Goal: Information Seeking & Learning: Check status

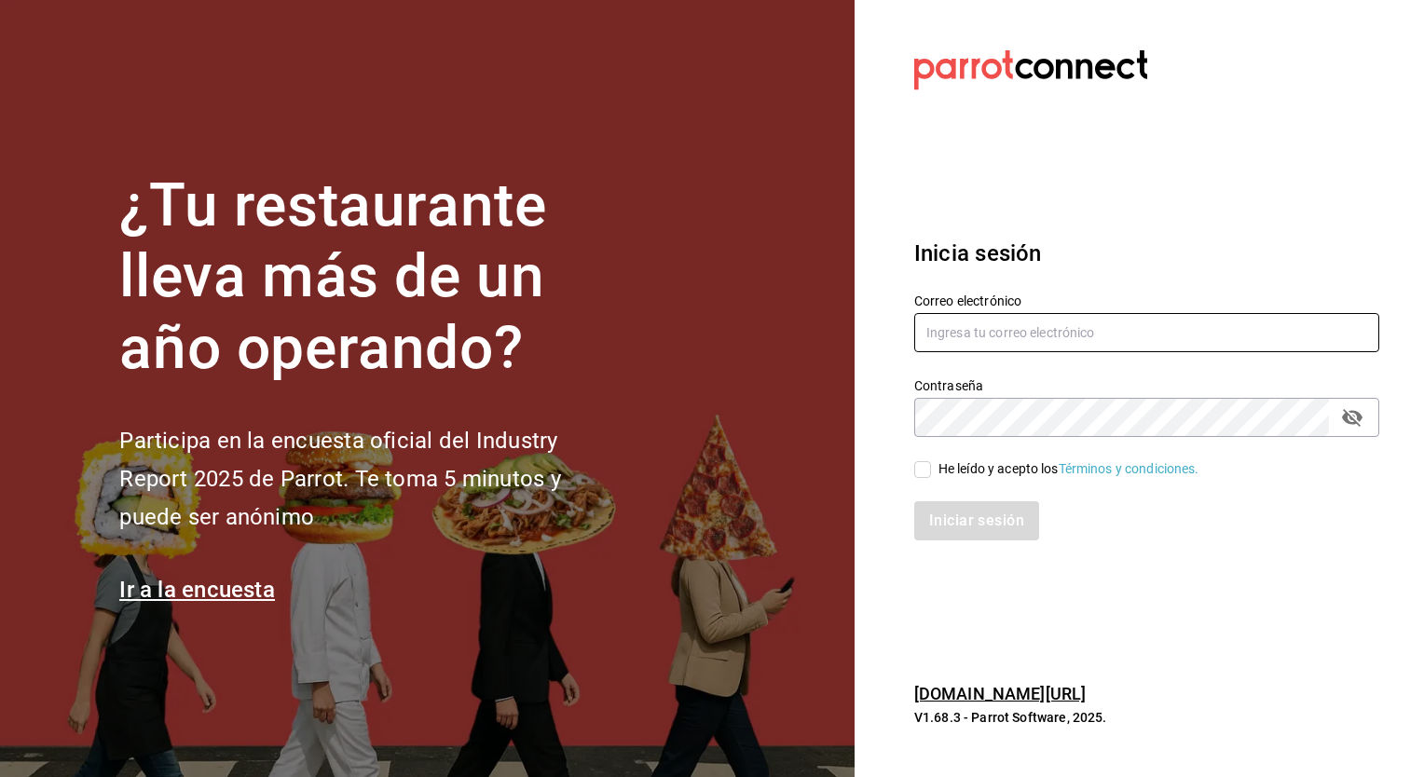
click at [943, 337] on input "text" at bounding box center [1146, 332] width 465 height 39
type input "[EMAIL_ADDRESS][DOMAIN_NAME]"
click at [924, 468] on input "He leído y acepto los Términos y condiciones." at bounding box center [922, 469] width 17 height 17
checkbox input "true"
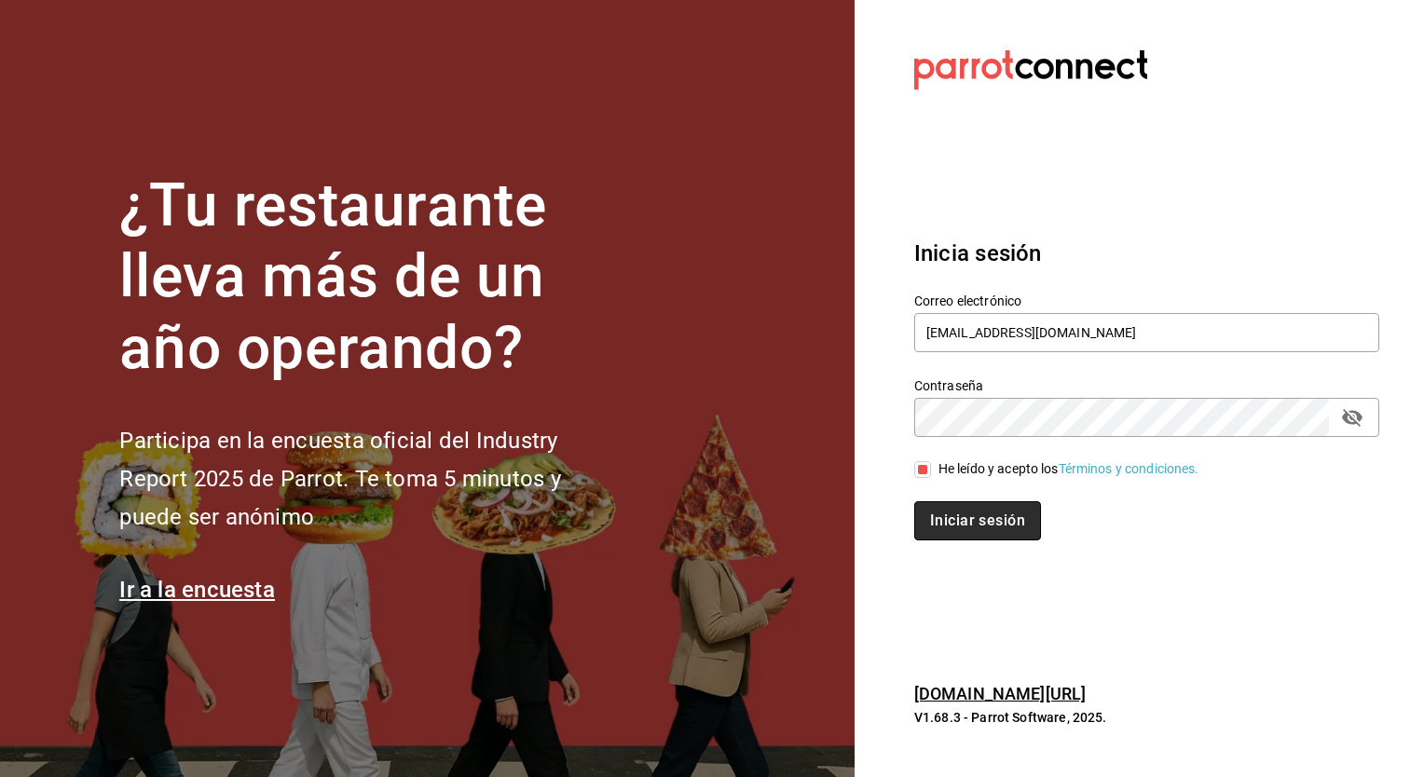
click at [948, 516] on button "Iniciar sesión" at bounding box center [977, 520] width 127 height 39
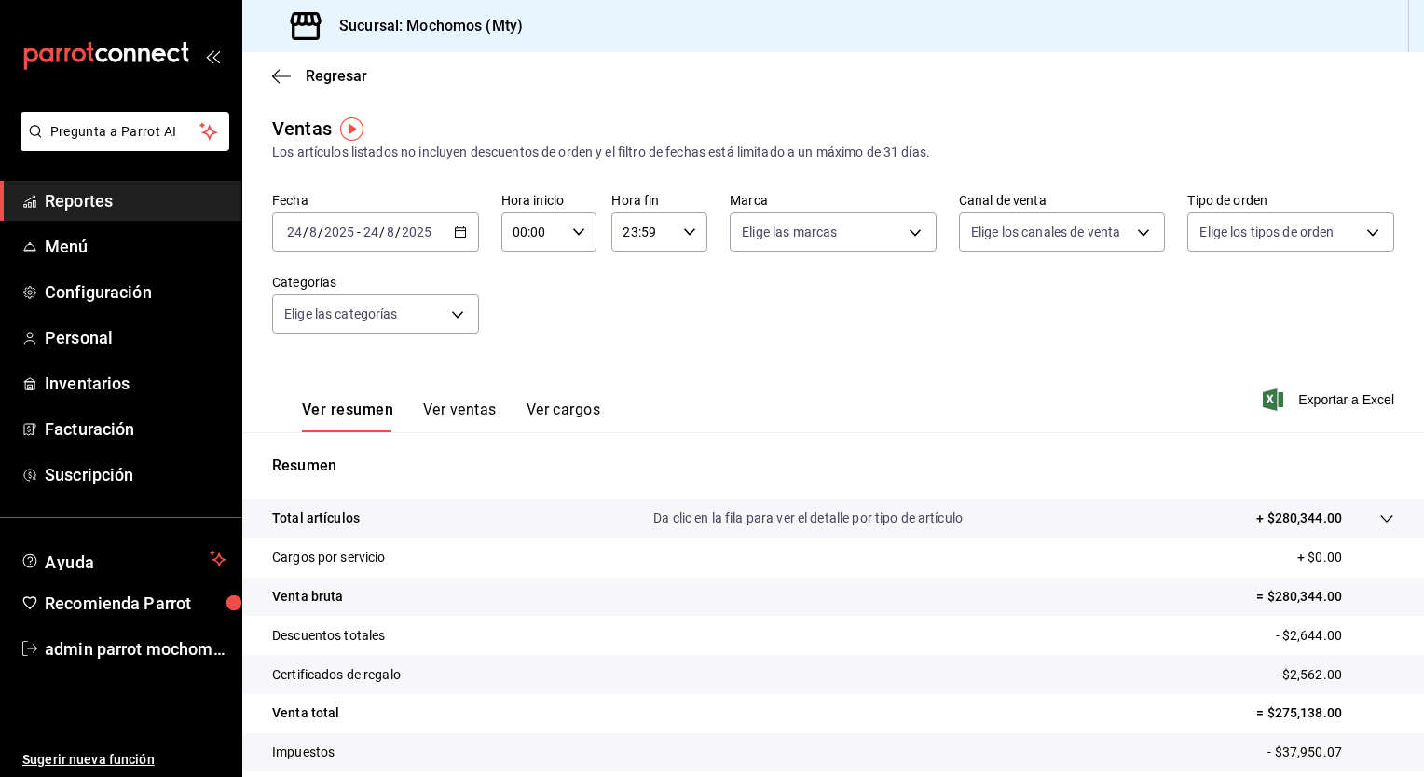
click at [457, 233] on icon "button" at bounding box center [460, 232] width 13 height 13
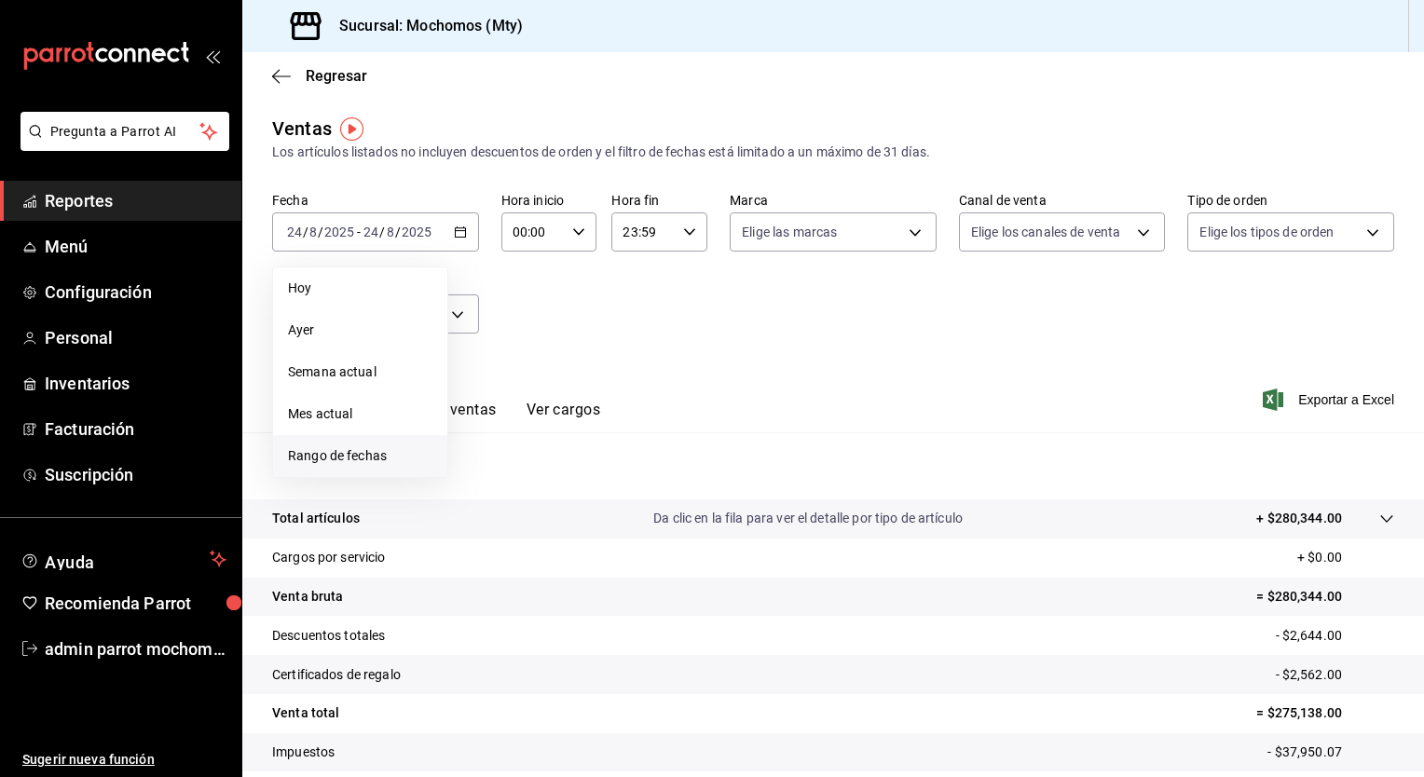
click at [377, 453] on span "Rango de fechas" at bounding box center [360, 456] width 144 height 20
click at [610, 482] on button "22" at bounding box center [619, 479] width 33 height 34
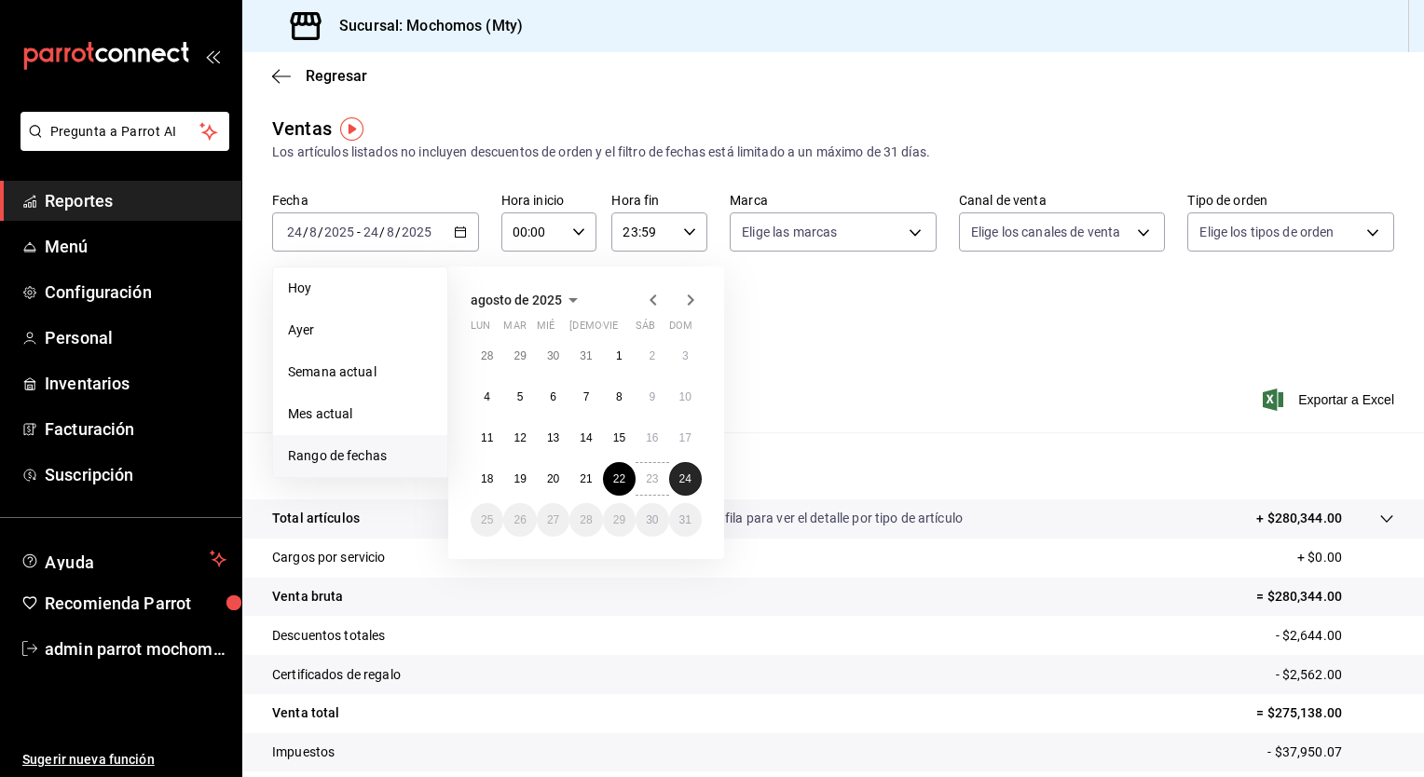
click at [681, 486] on button "24" at bounding box center [685, 479] width 33 height 34
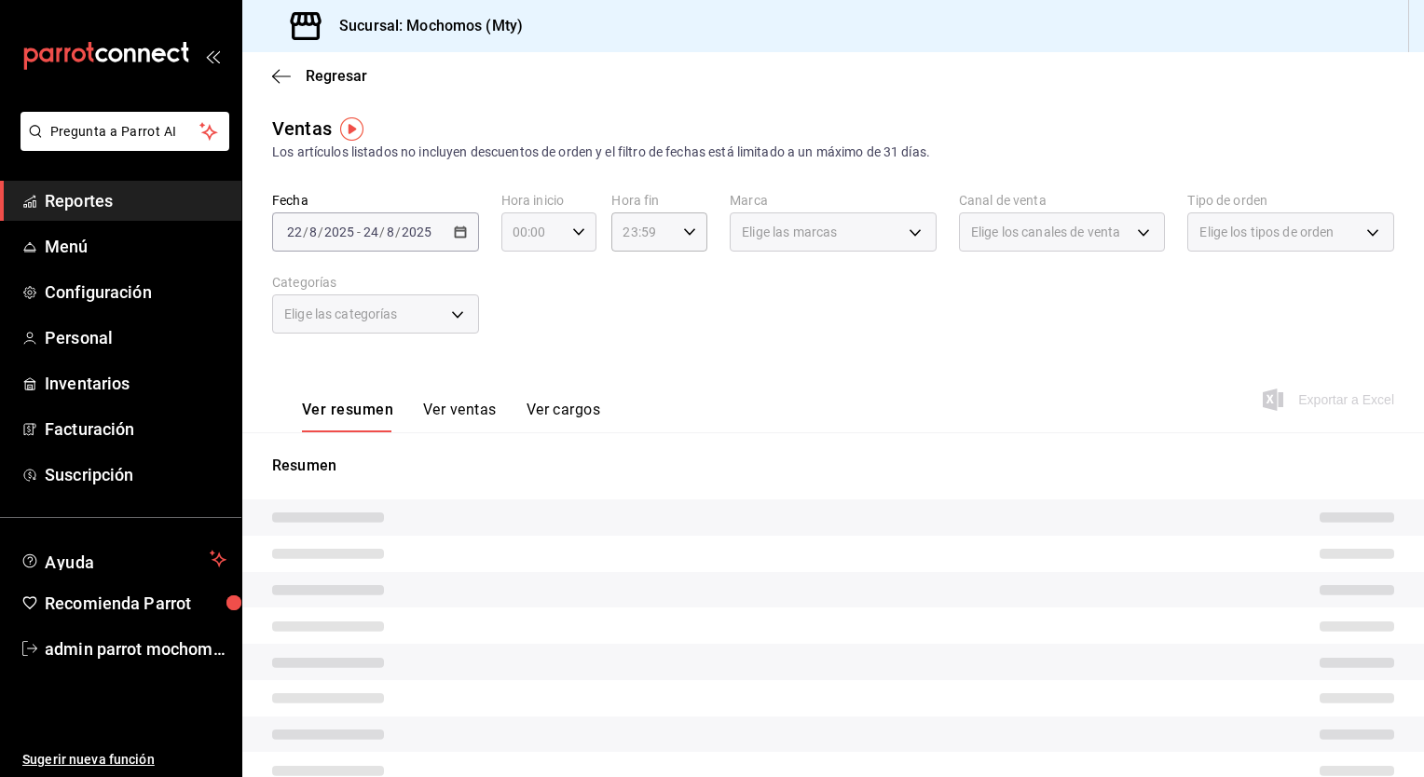
click at [572, 237] on icon "button" at bounding box center [578, 232] width 13 height 13
click at [528, 287] on span "00" at bounding box center [522, 279] width 18 height 15
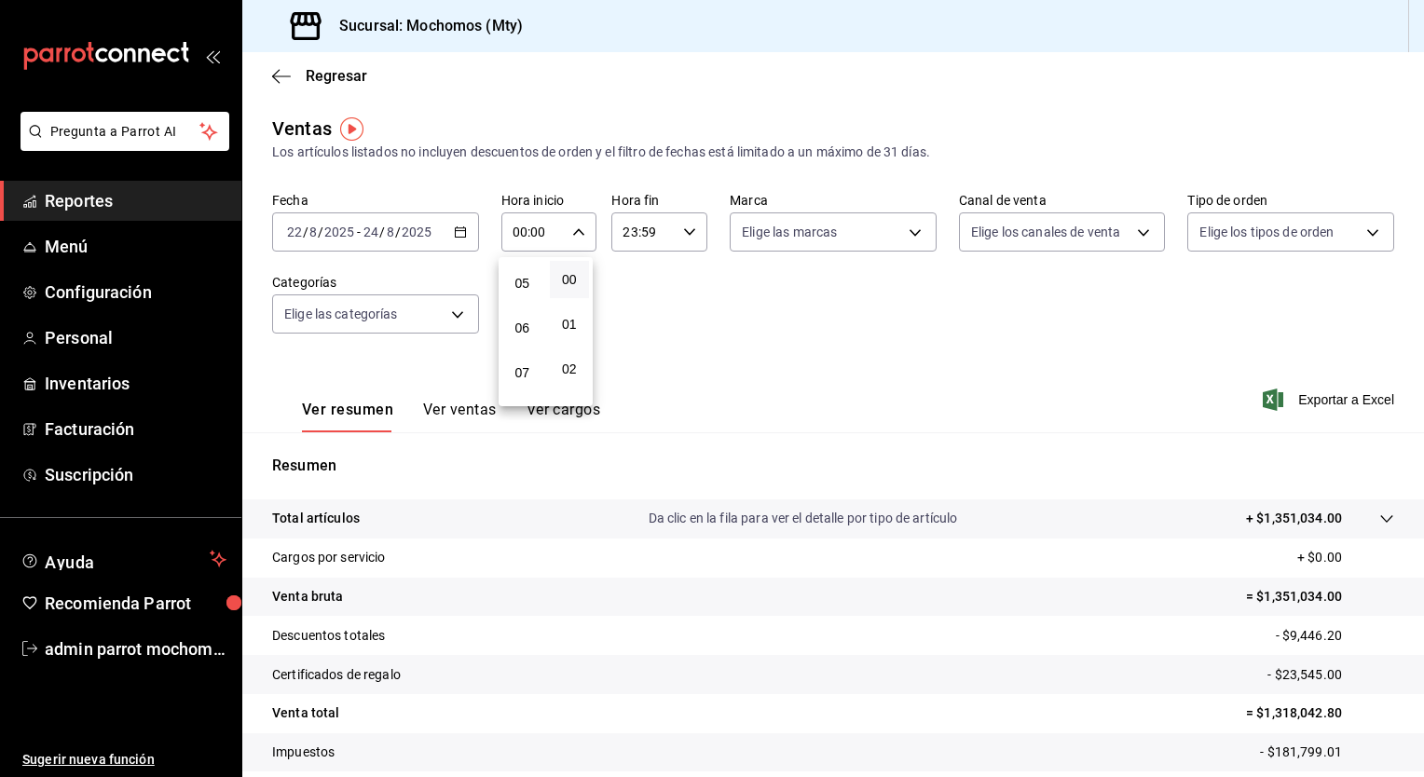
scroll to position [224, 0]
click at [528, 287] on span "05" at bounding box center [522, 279] width 18 height 15
type input "05:00"
click at [561, 285] on span "00" at bounding box center [570, 279] width 18 height 15
click at [649, 308] on div at bounding box center [712, 388] width 1424 height 777
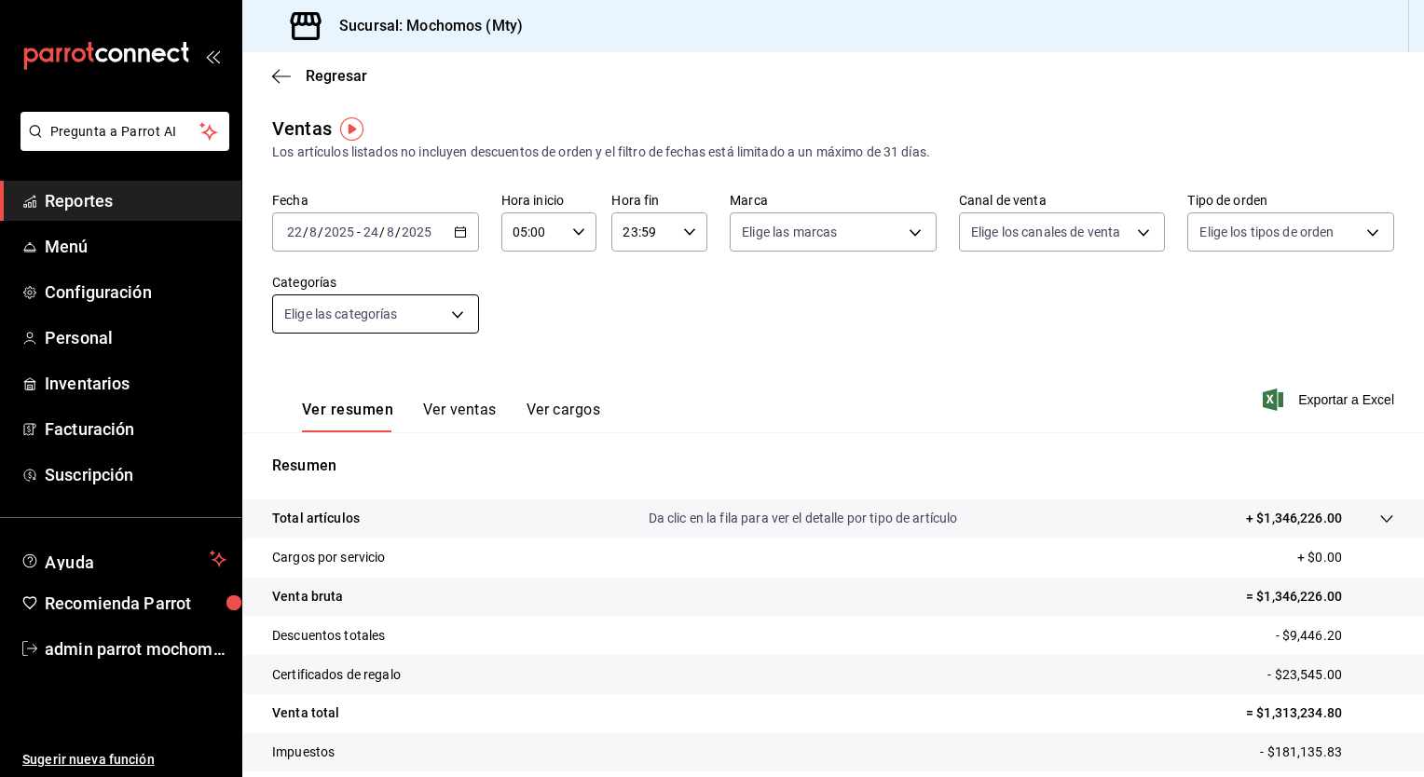
click at [458, 322] on body "Pregunta a Parrot AI Reportes Menú Configuración Personal Inventarios Facturaci…" at bounding box center [712, 388] width 1424 height 777
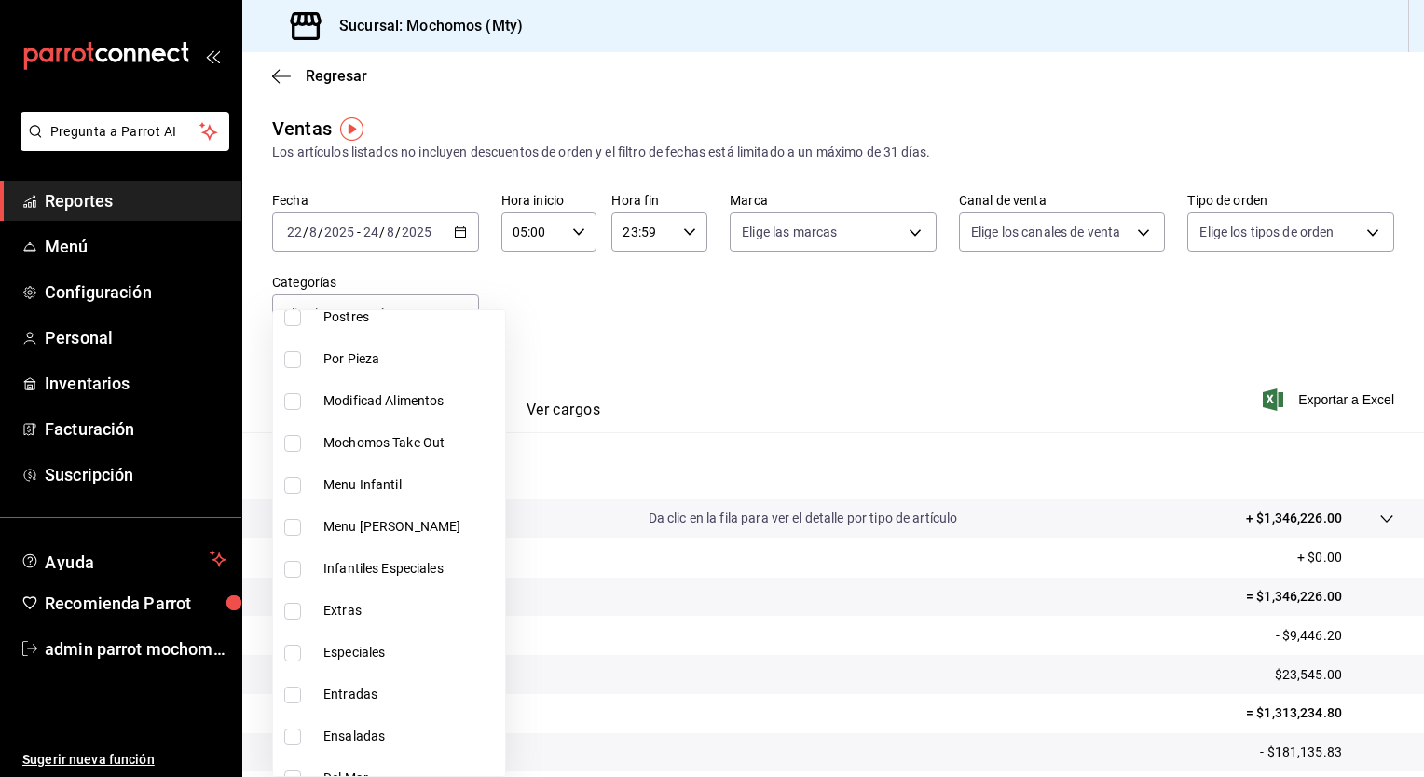
scroll to position [725, 0]
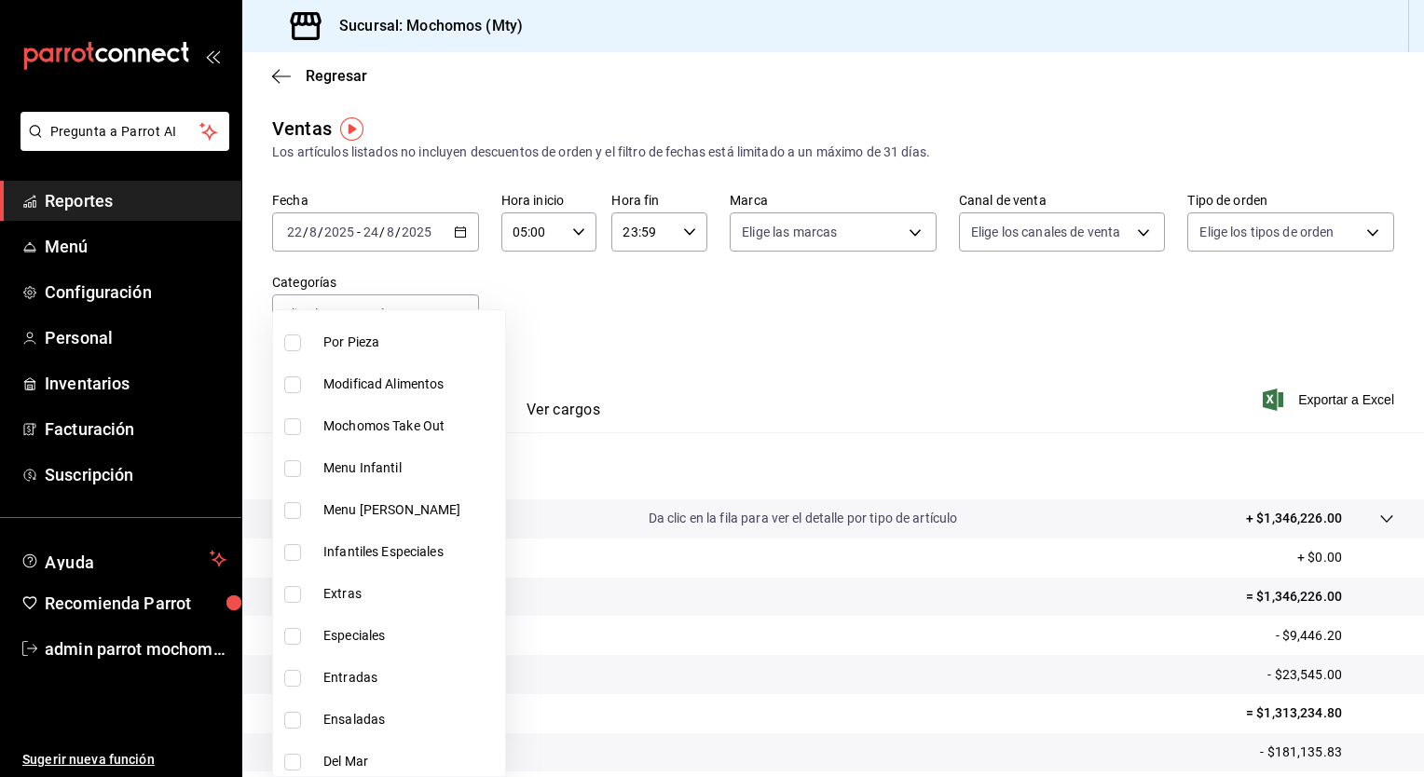
click at [350, 675] on span "Entradas" at bounding box center [410, 678] width 174 height 20
type input "8629d2f8-83e4-4a16-987f-a4d69394a062"
checkbox input "true"
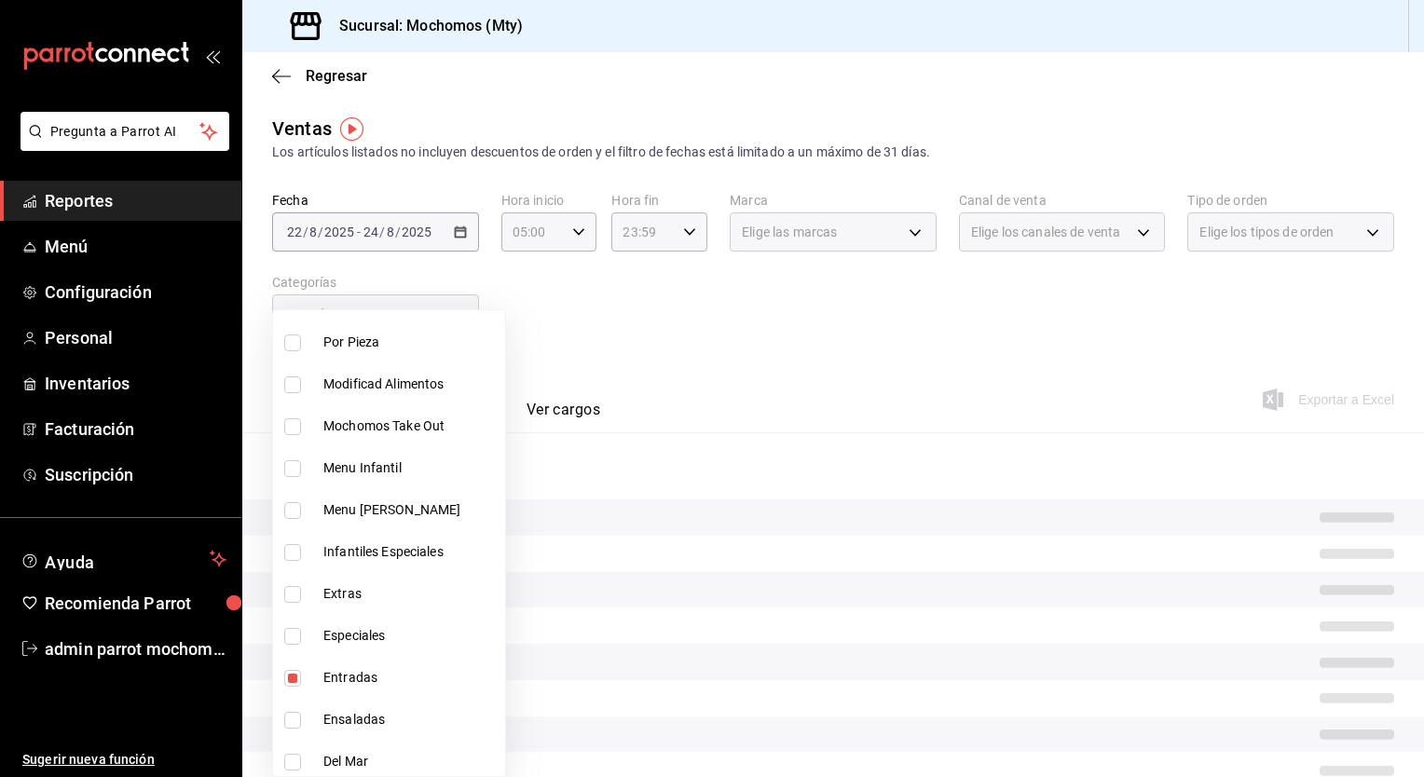
click at [1413, 376] on div at bounding box center [712, 388] width 1424 height 777
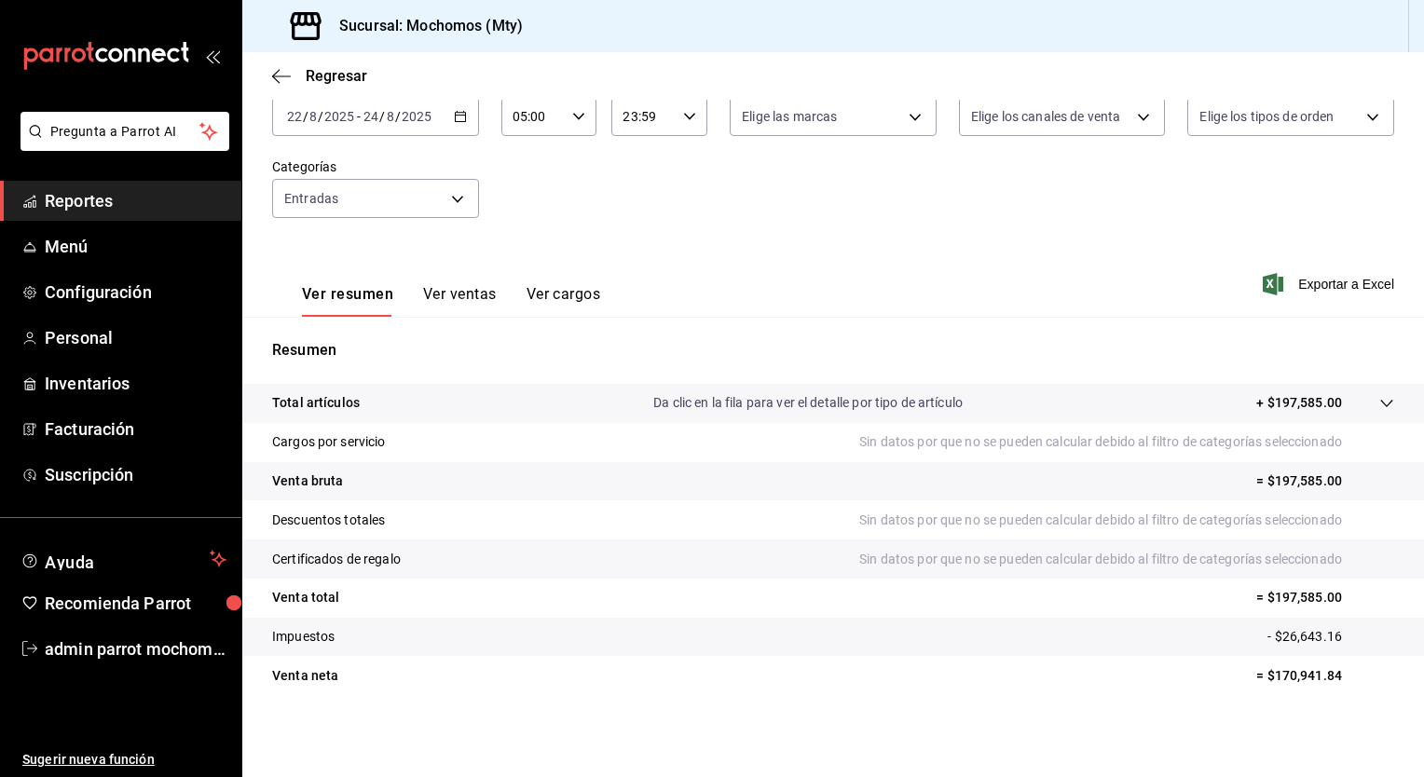
scroll to position [116, 0]
click at [479, 296] on button "Ver ventas" at bounding box center [460, 301] width 74 height 32
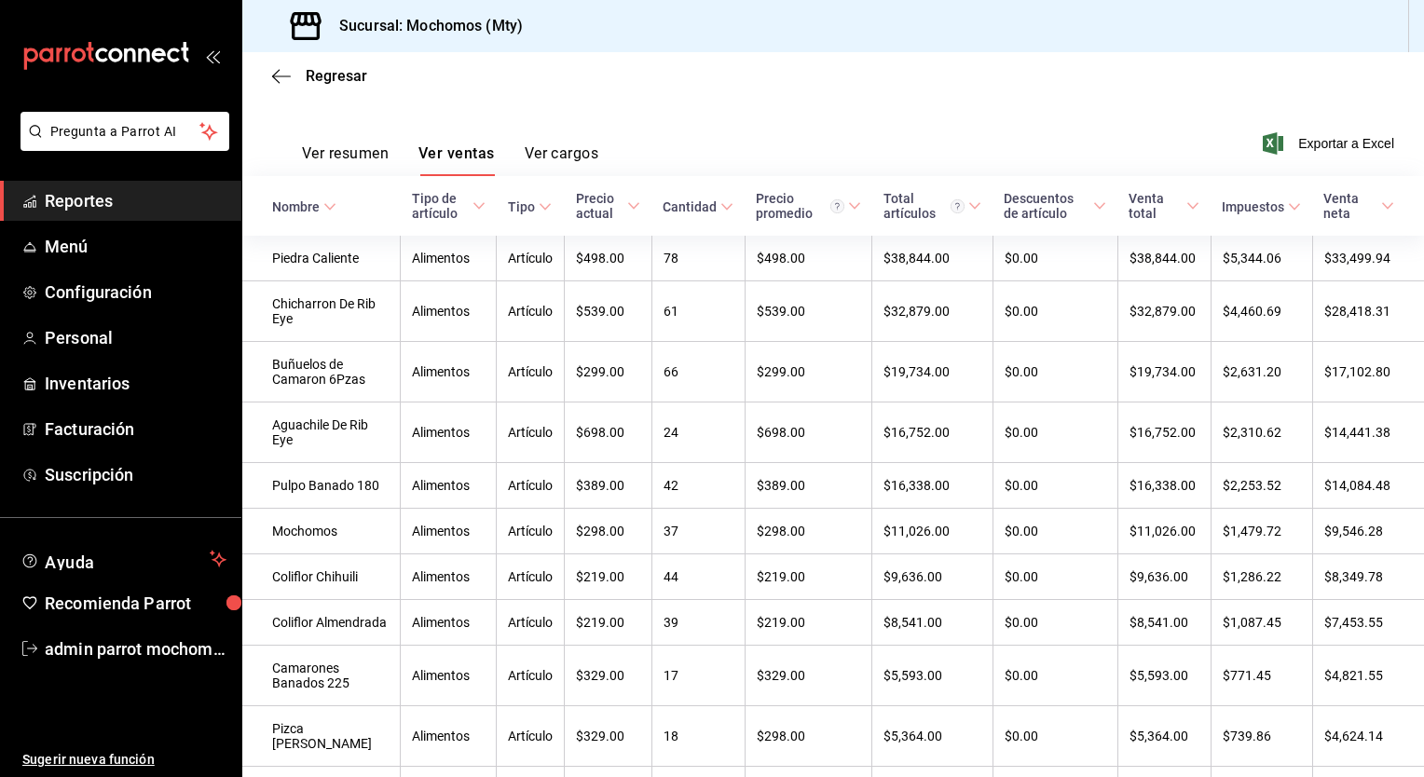
scroll to position [25, 0]
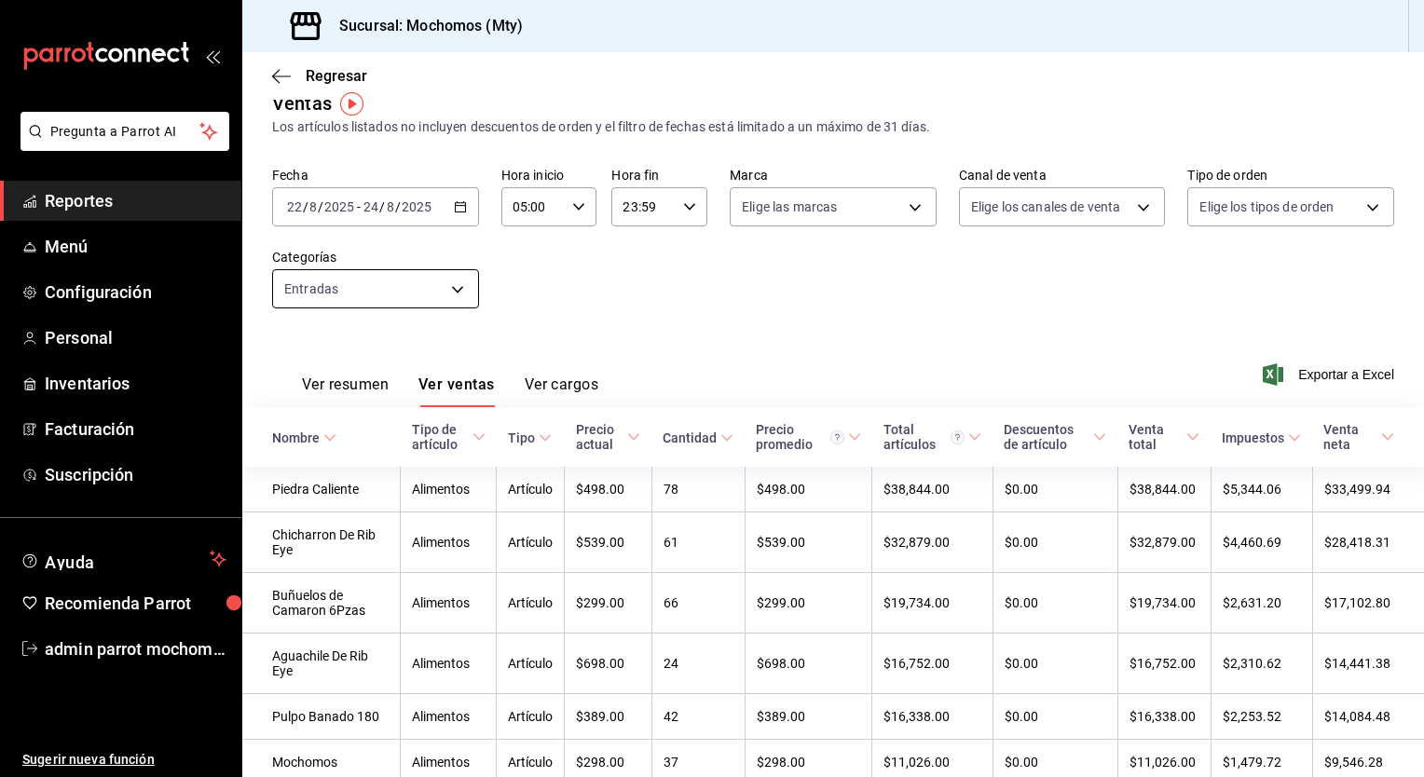
click at [455, 284] on body "Pregunta a Parrot AI Reportes Menú Configuración Personal Inventarios Facturaci…" at bounding box center [712, 388] width 1424 height 777
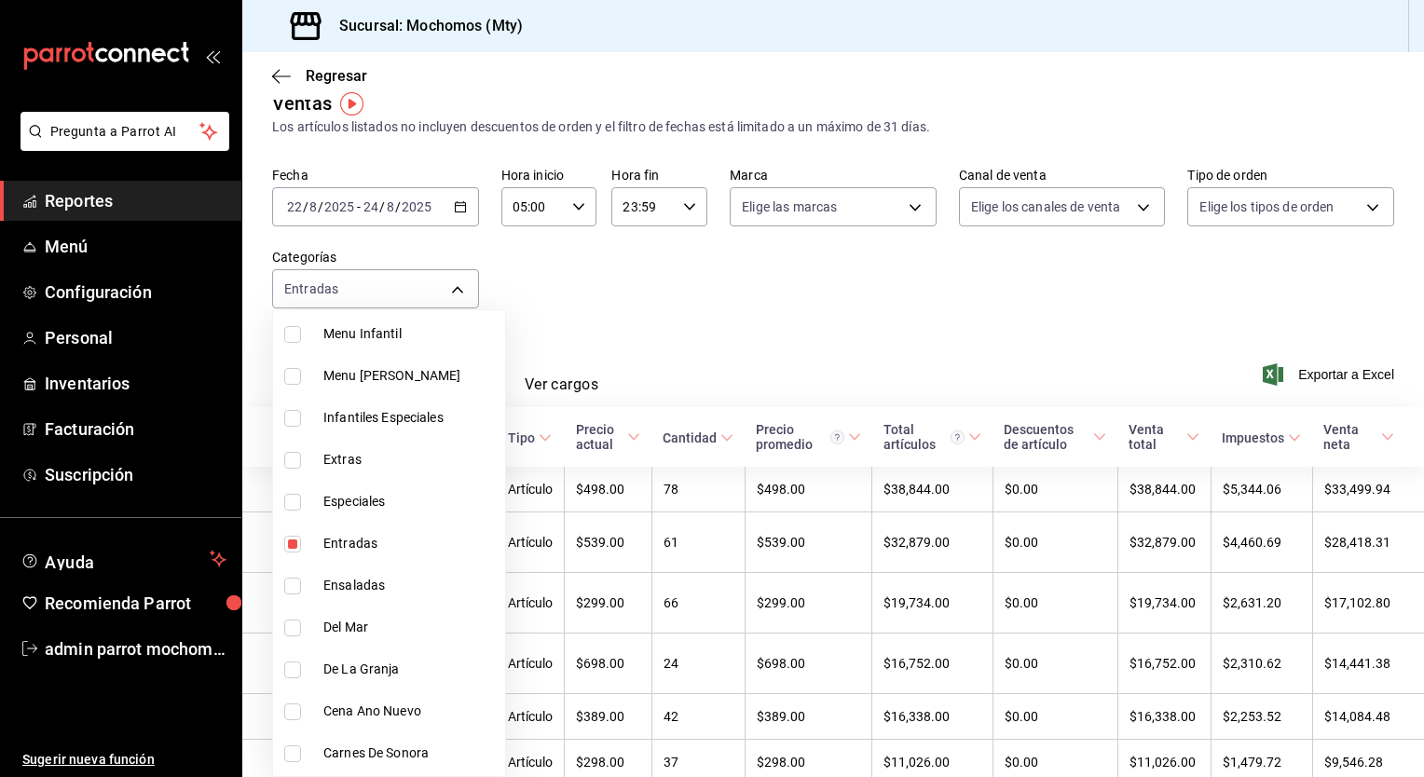
scroll to position [915, 0]
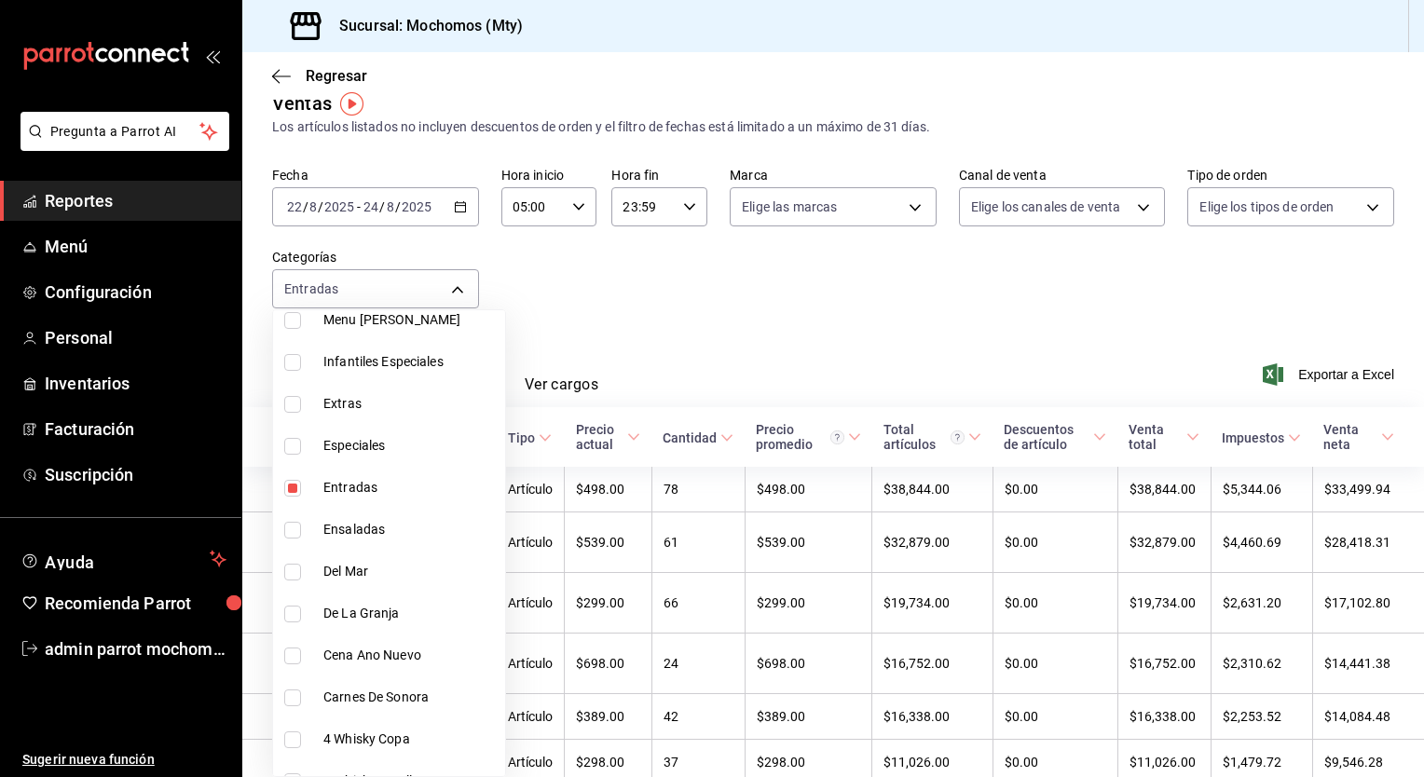
click at [362, 498] on li "Entradas" at bounding box center [389, 488] width 232 height 42
checkbox input "false"
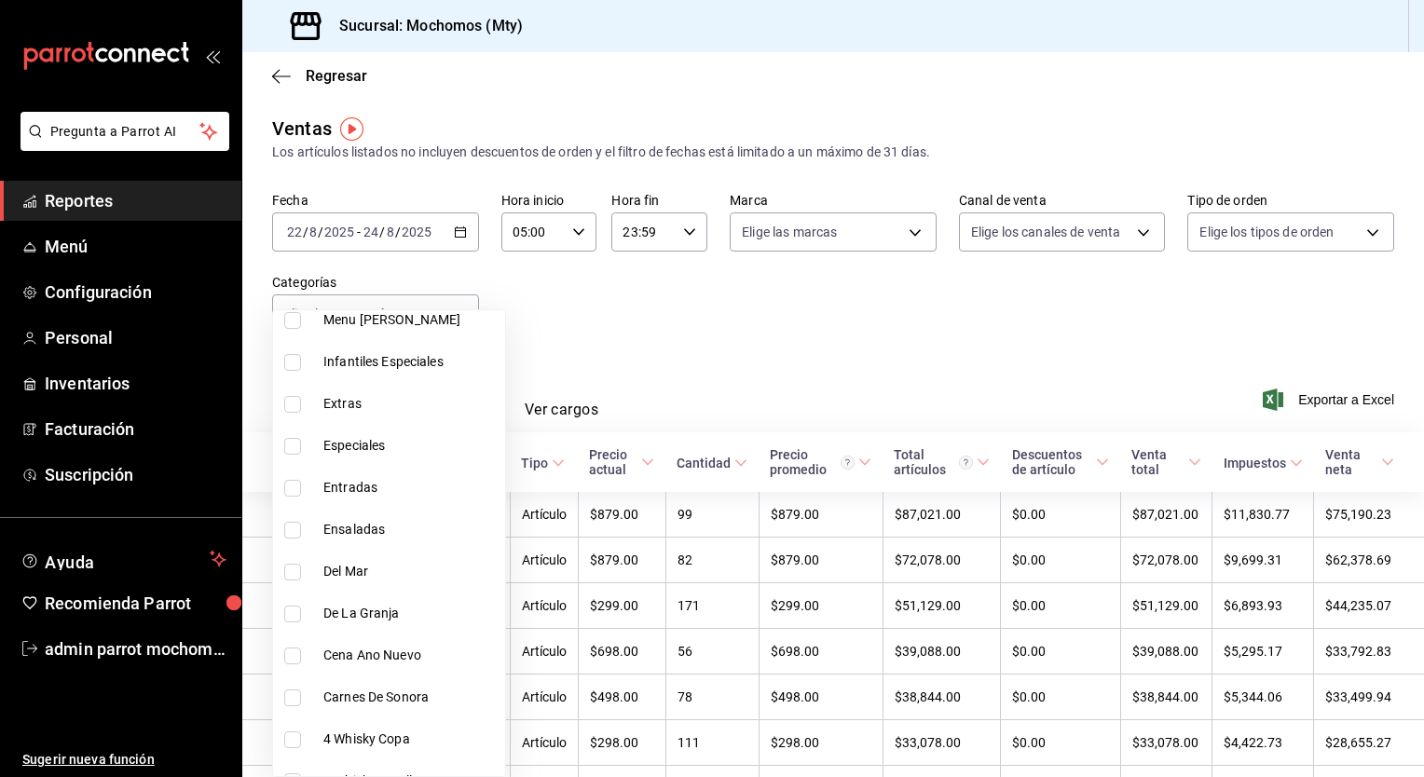
click at [366, 542] on li "Ensaladas" at bounding box center [389, 530] width 232 height 42
type input "a1401f84-7743-49fe-957a-bcf39998613d"
checkbox input "true"
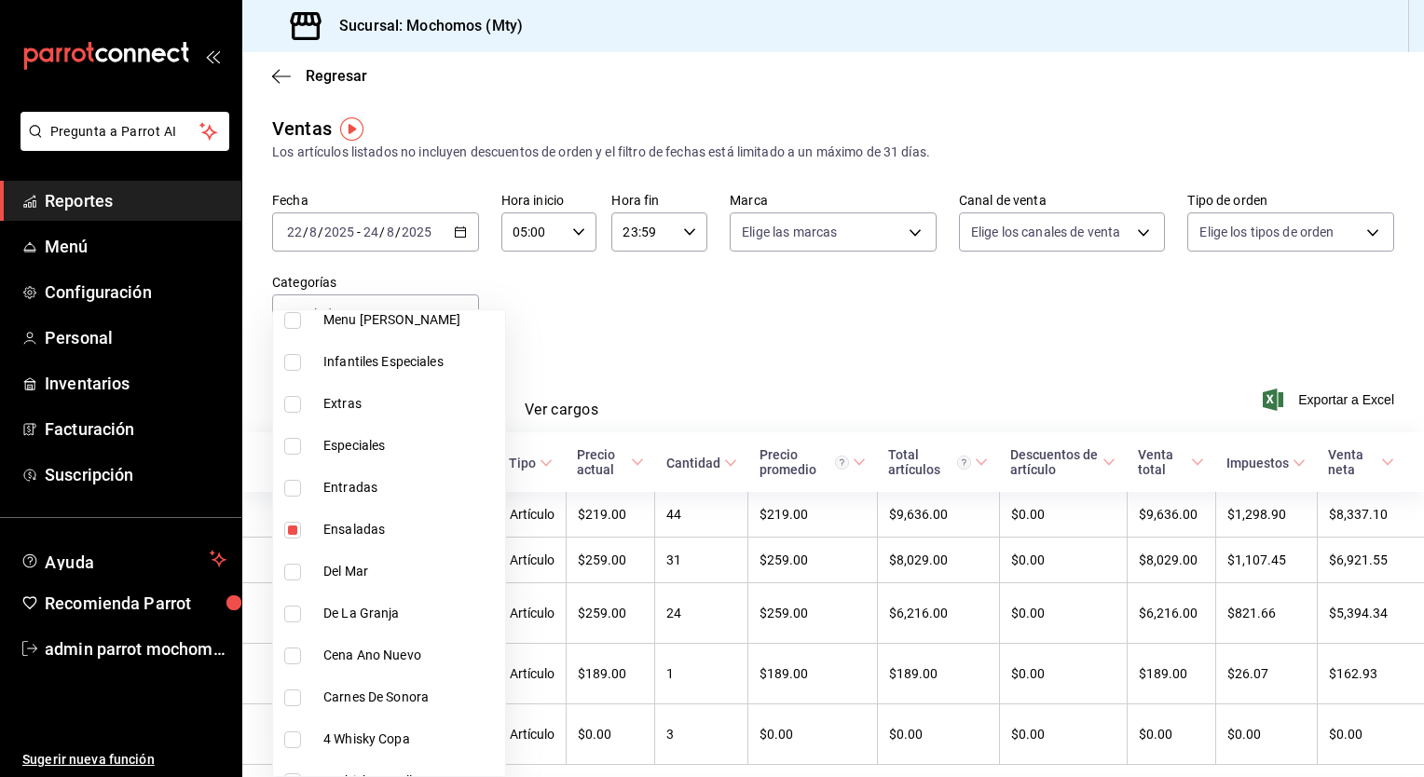
click at [801, 330] on div at bounding box center [712, 388] width 1424 height 777
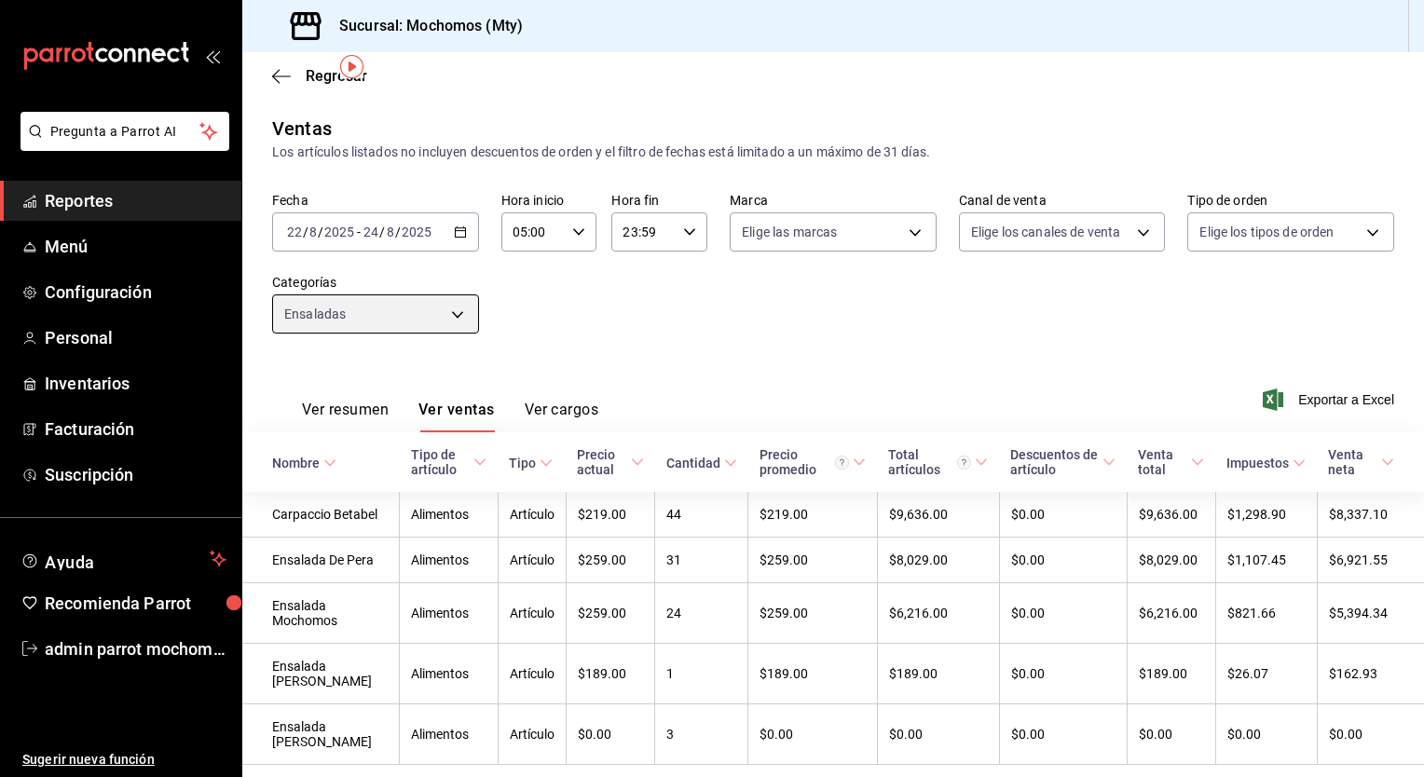
scroll to position [92, 0]
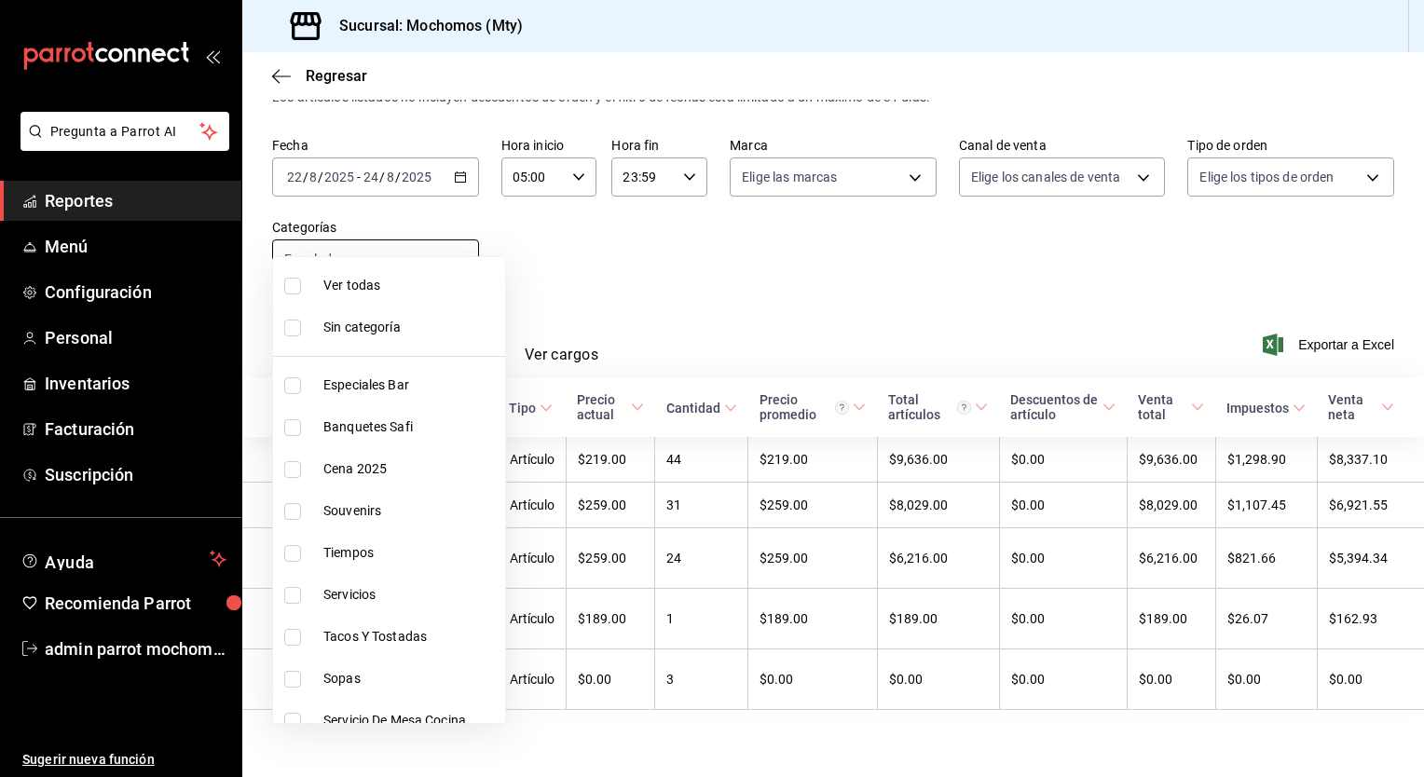
click at [457, 222] on body "Pregunta a Parrot AI Reportes Menú Configuración Personal Inventarios Facturaci…" at bounding box center [712, 388] width 1424 height 777
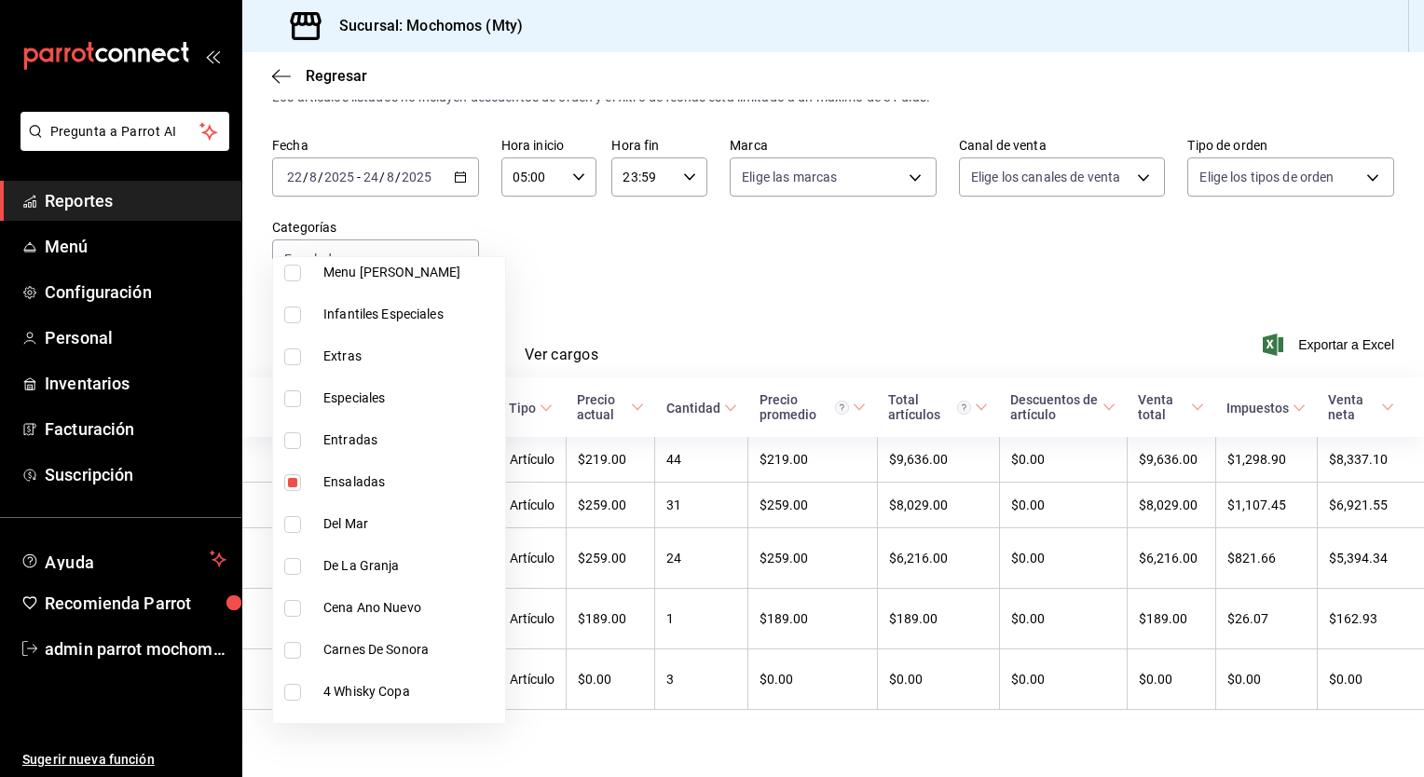
scroll to position [943, 0]
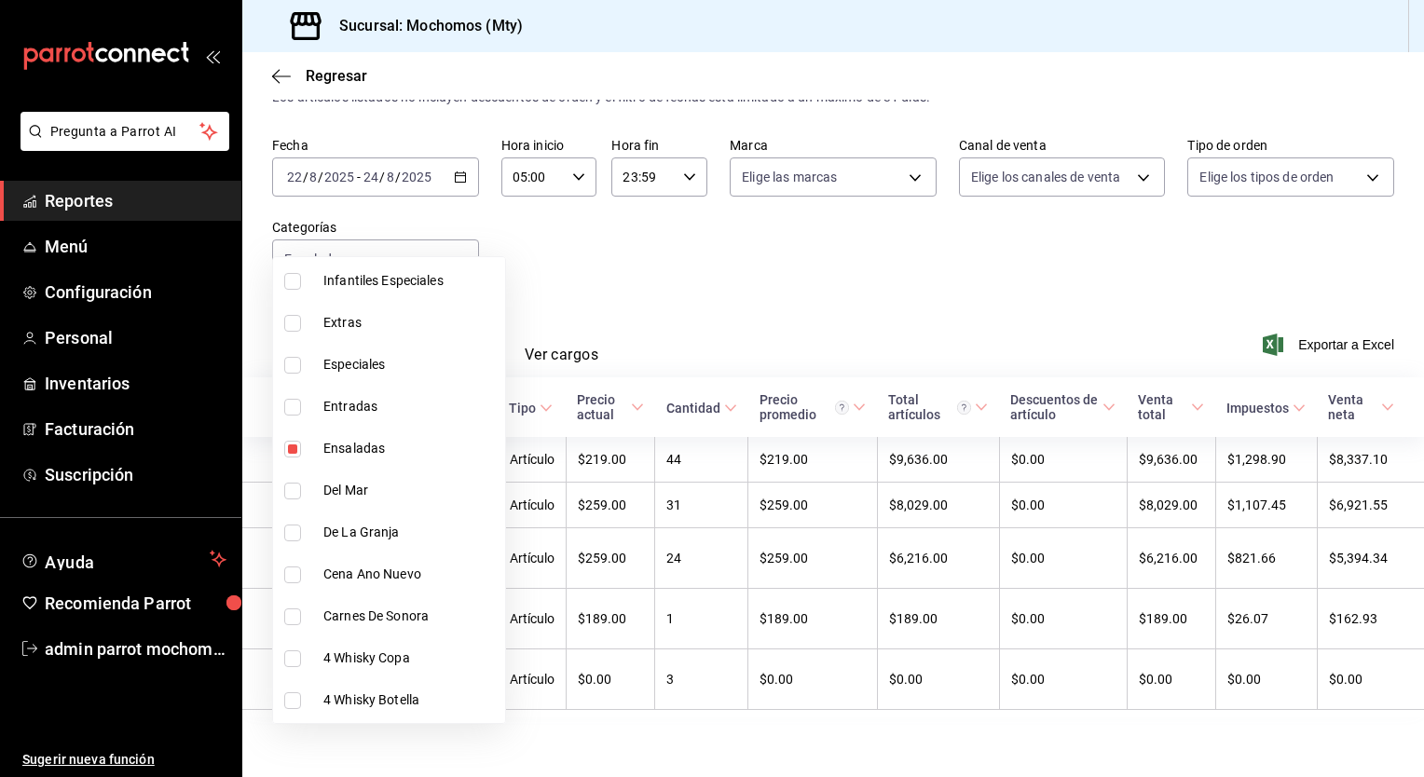
click at [306, 452] on label at bounding box center [296, 449] width 24 height 17
click at [301, 452] on input "checkbox" at bounding box center [292, 449] width 17 height 17
checkbox input "true"
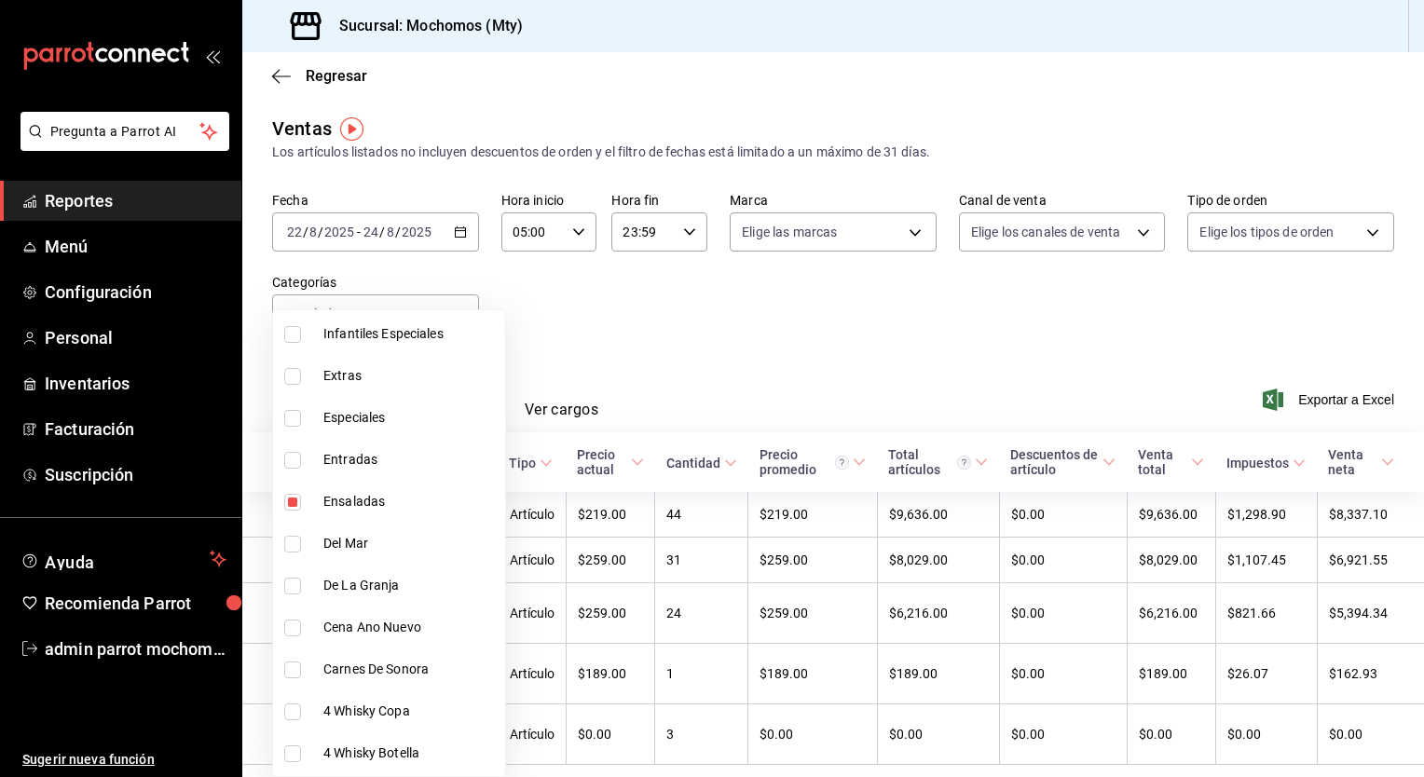
click at [333, 373] on span "Extras" at bounding box center [410, 376] width 174 height 20
type input "a1401f84-7743-49fe-957a-bcf39998613d,3199a536-79f9-4aa3-b71f-1b87ab67b89f"
checkbox input "true"
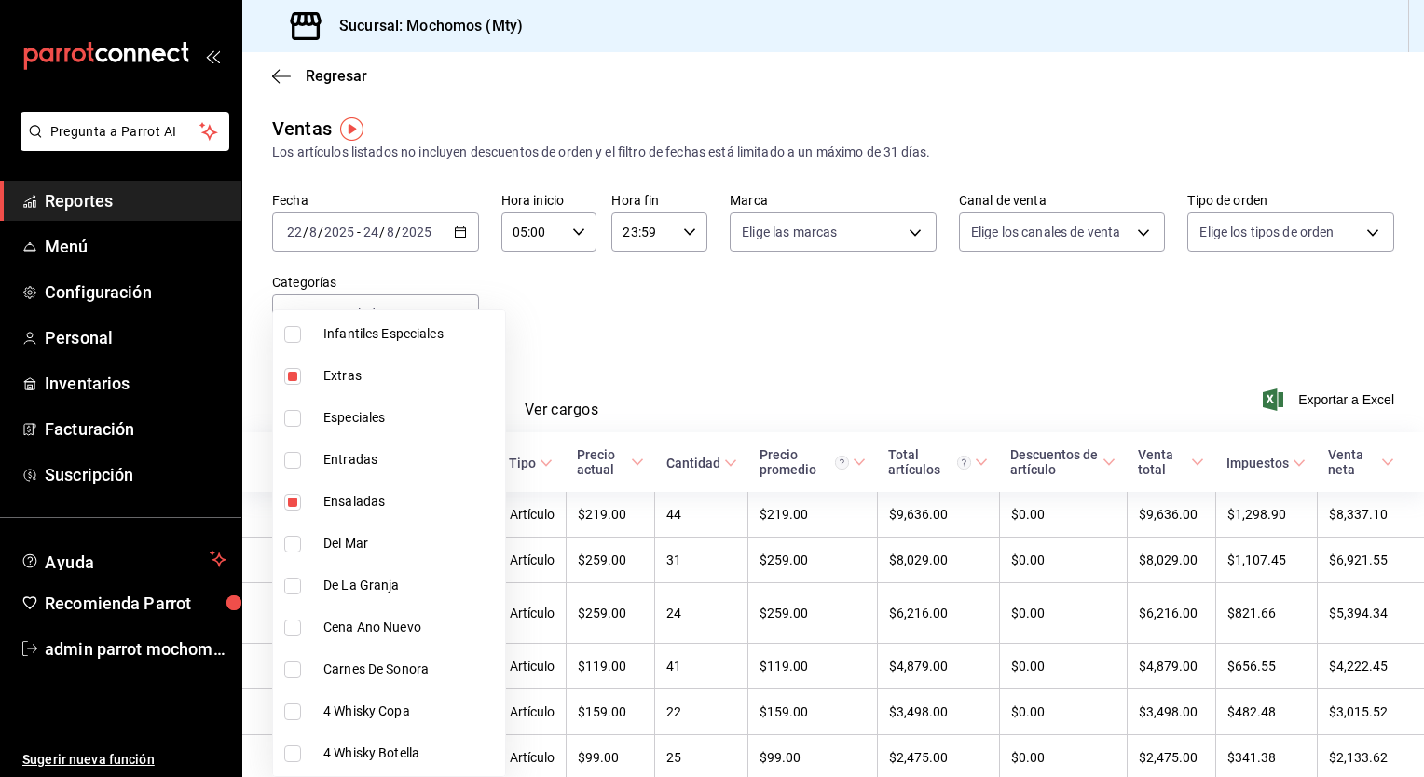
click at [298, 501] on input "checkbox" at bounding box center [292, 502] width 17 height 17
checkbox input "false"
type input "3199a536-79f9-4aa3-b71f-1b87ab67b89f"
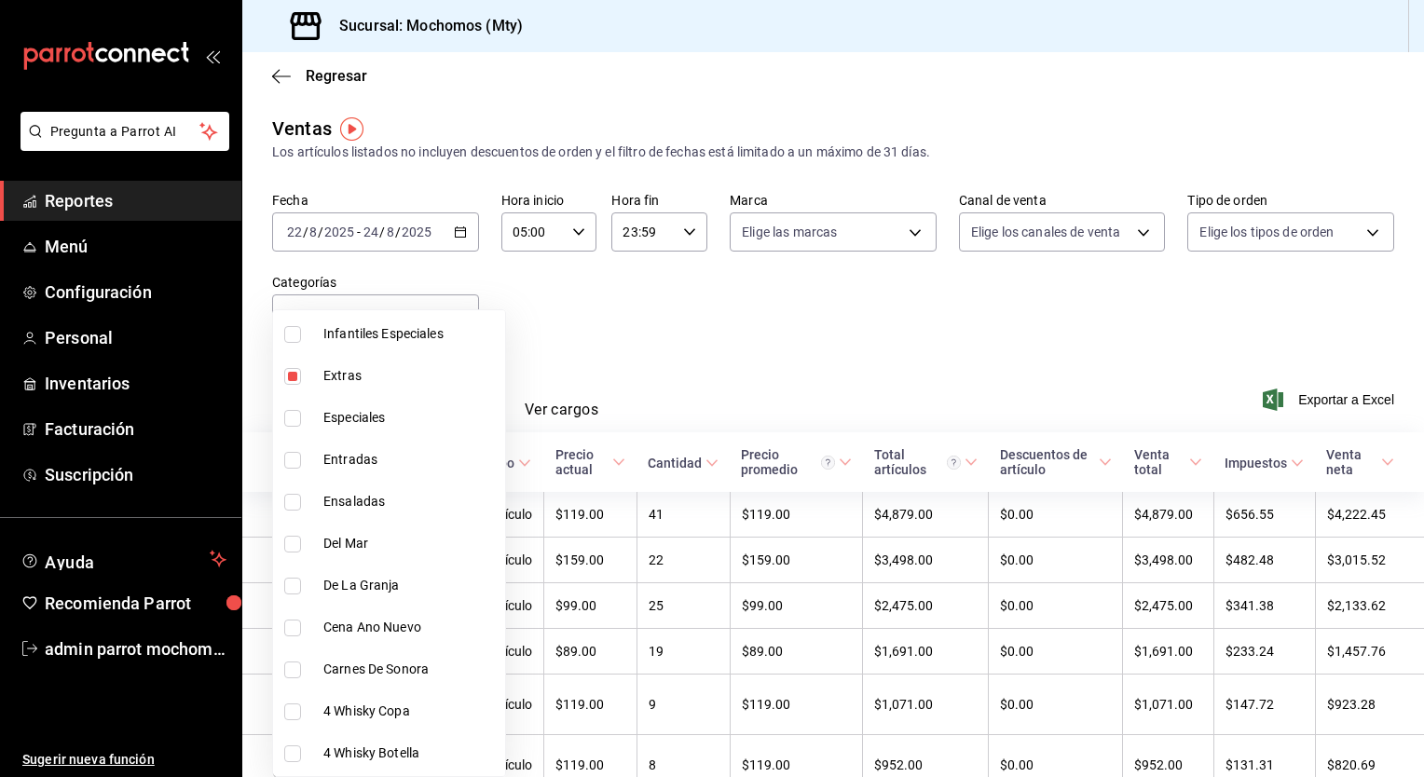
click at [593, 383] on div at bounding box center [712, 388] width 1424 height 777
